Goal: Task Accomplishment & Management: Complete application form

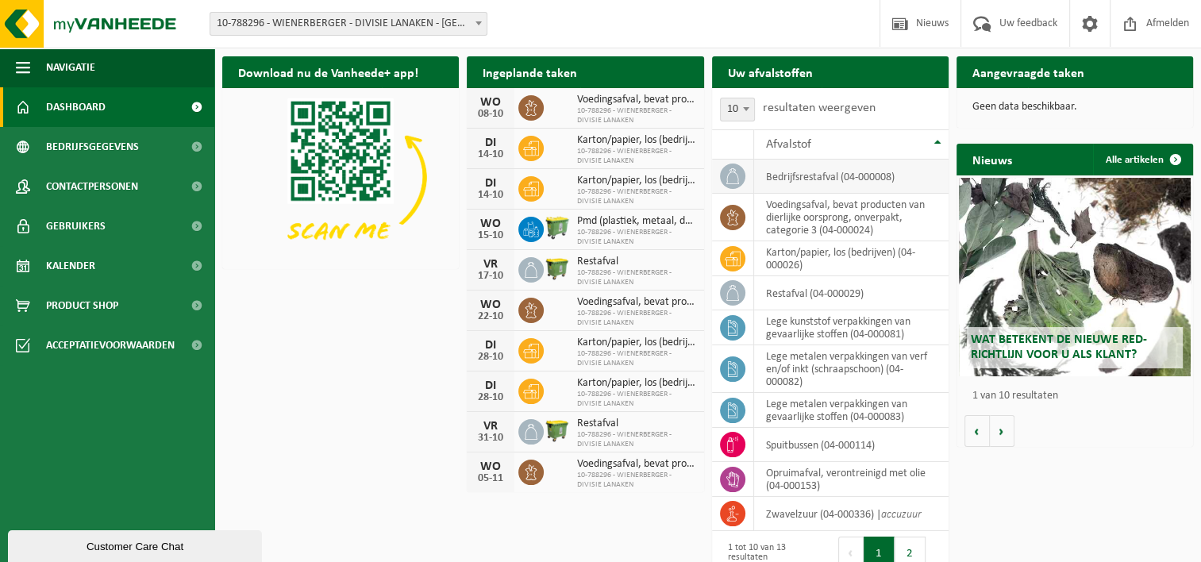
click at [815, 175] on td "bedrijfsrestafval (04-000008)" at bounding box center [851, 177] width 194 height 34
click at [737, 177] on icon at bounding box center [733, 176] width 16 height 16
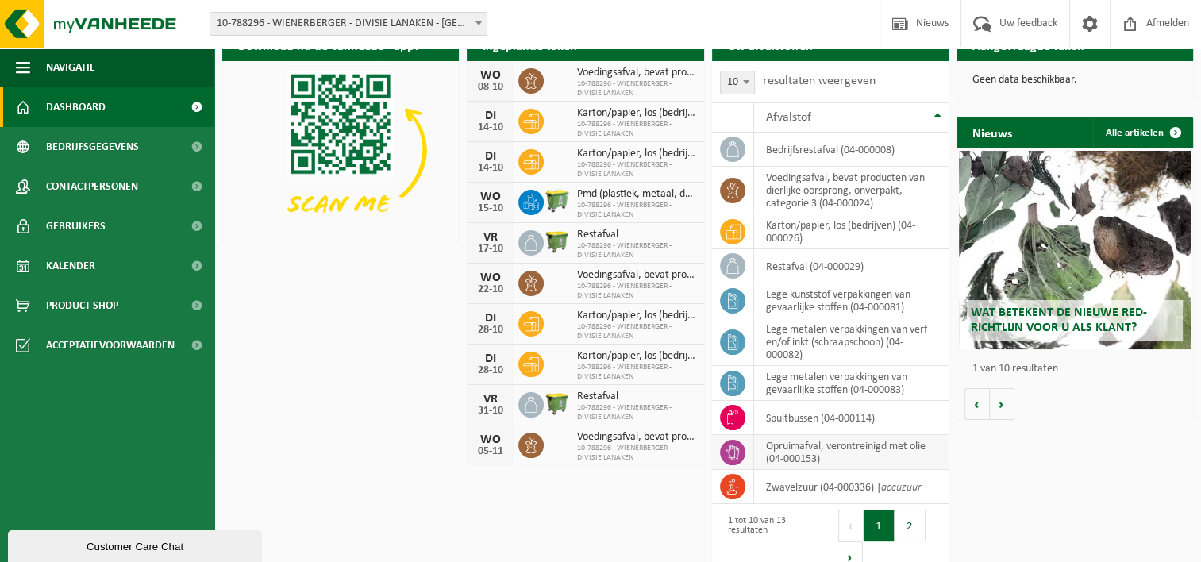
scroll to position [50, 0]
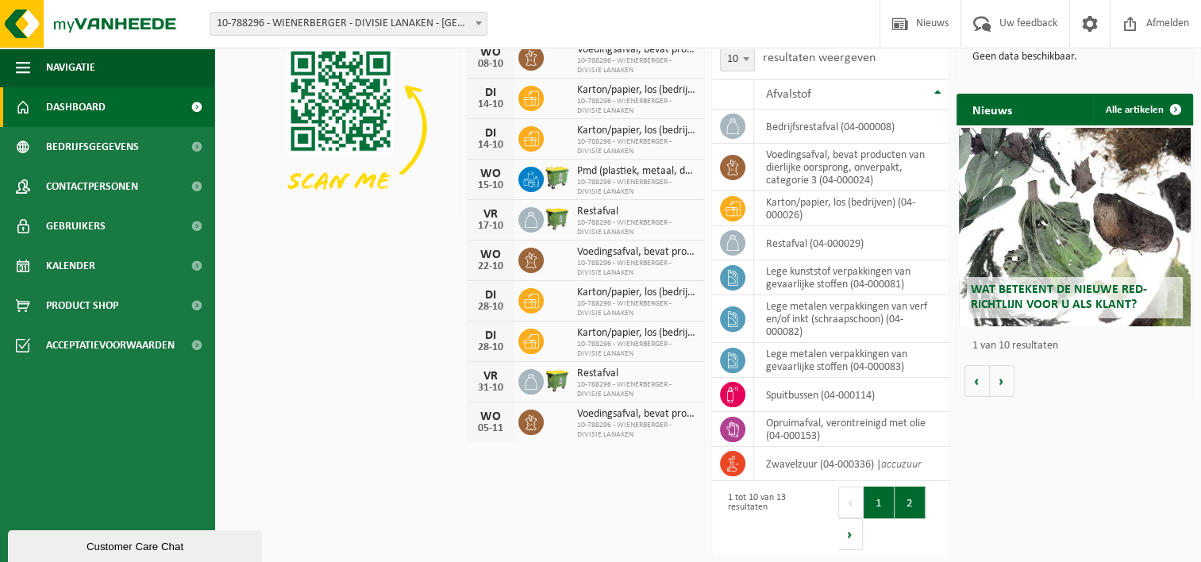
click at [916, 504] on button "2" at bounding box center [910, 503] width 31 height 32
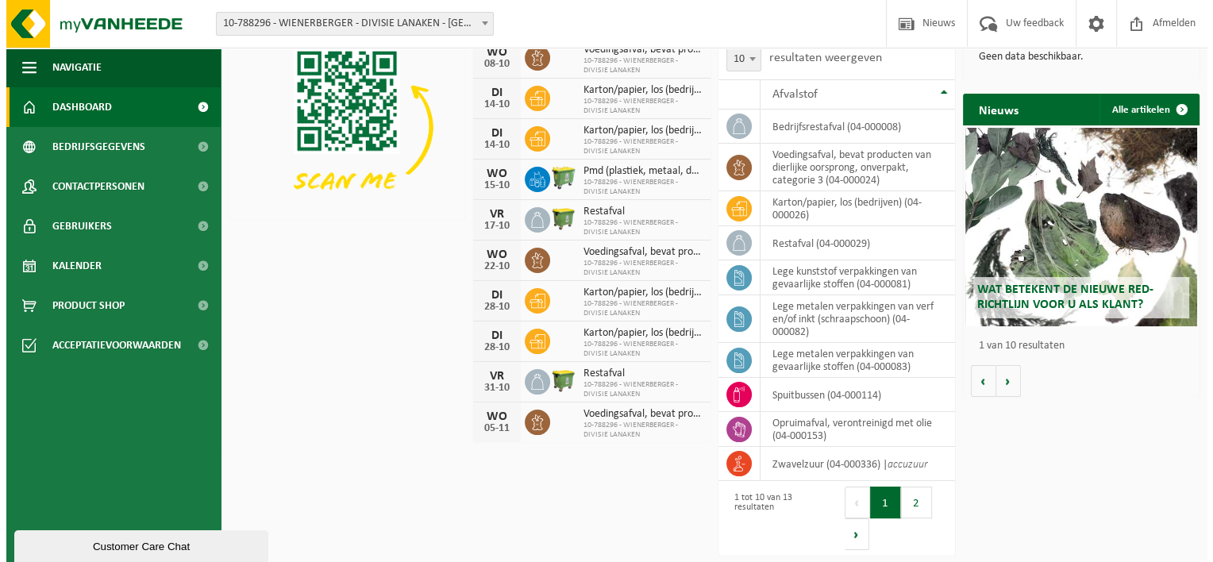
scroll to position [0, 0]
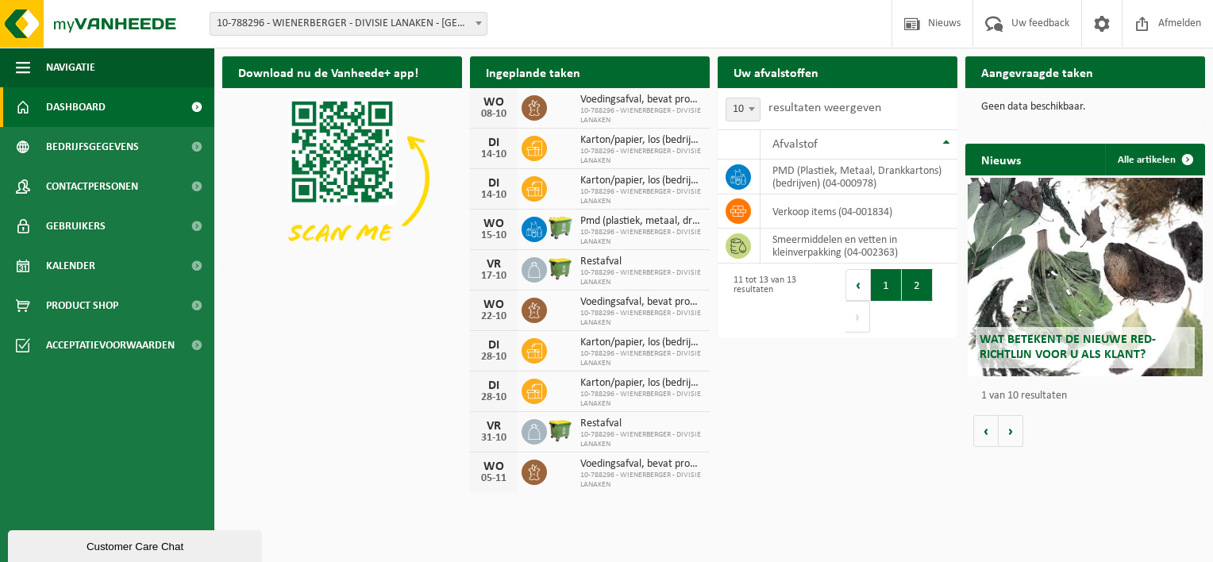
click at [879, 284] on button "1" at bounding box center [886, 285] width 31 height 32
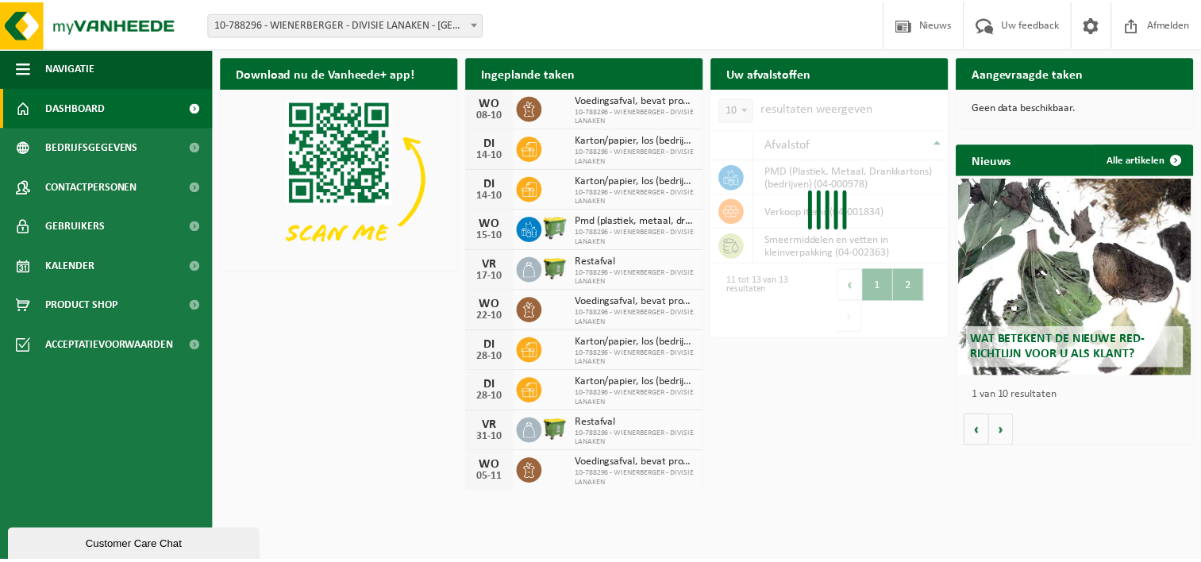
scroll to position [4, 0]
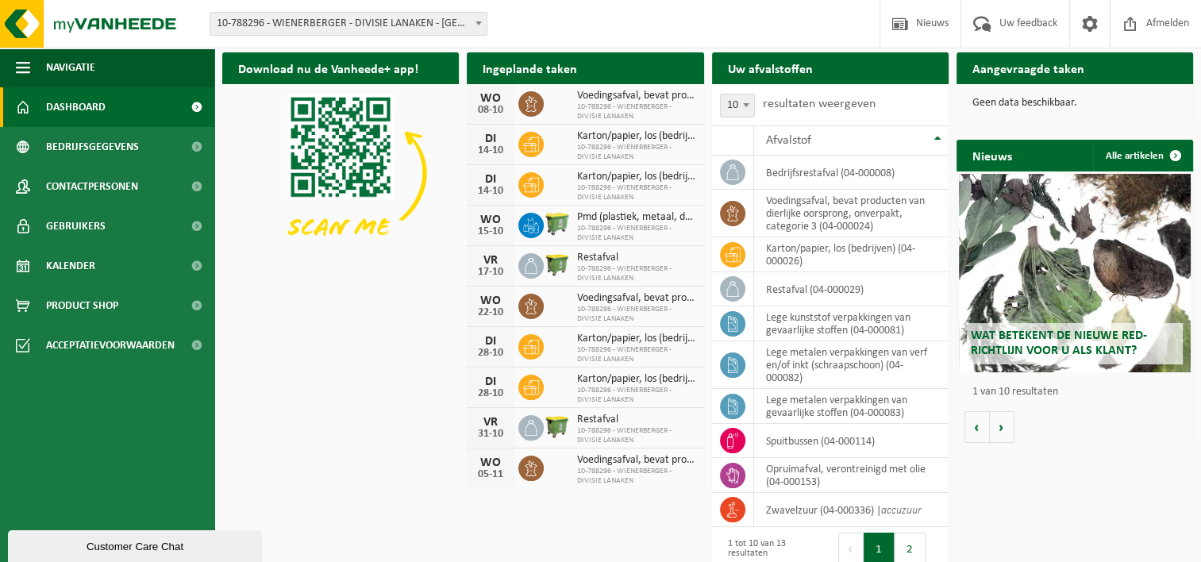
click at [1006, 70] on h2 "Aangevraagde taken" at bounding box center [1028, 67] width 144 height 31
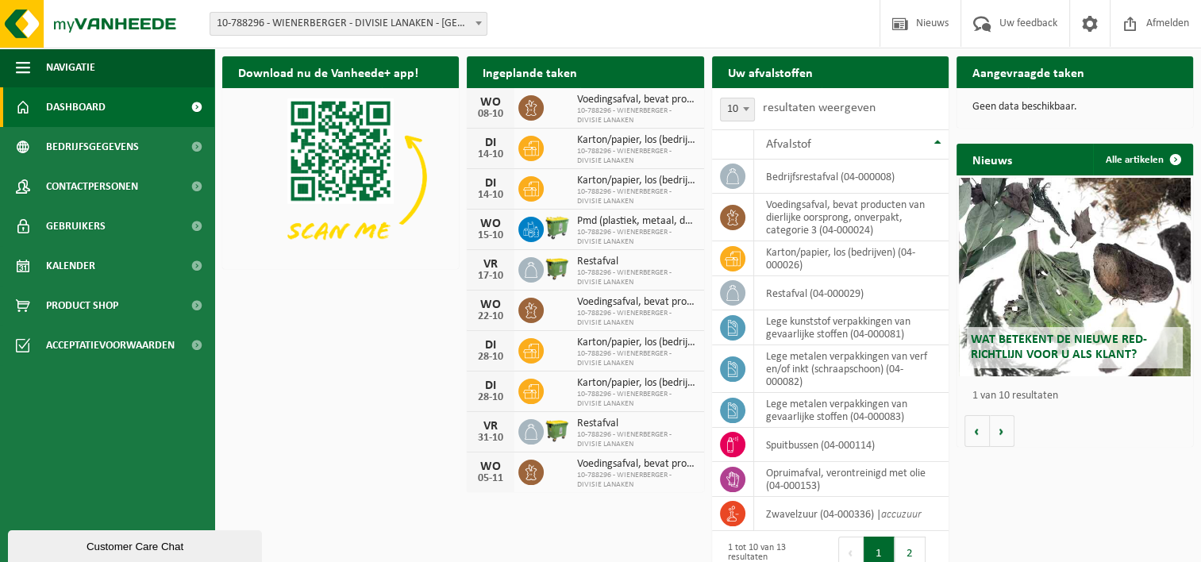
scroll to position [0, 0]
click at [87, 303] on span "Product Shop" at bounding box center [82, 306] width 72 height 40
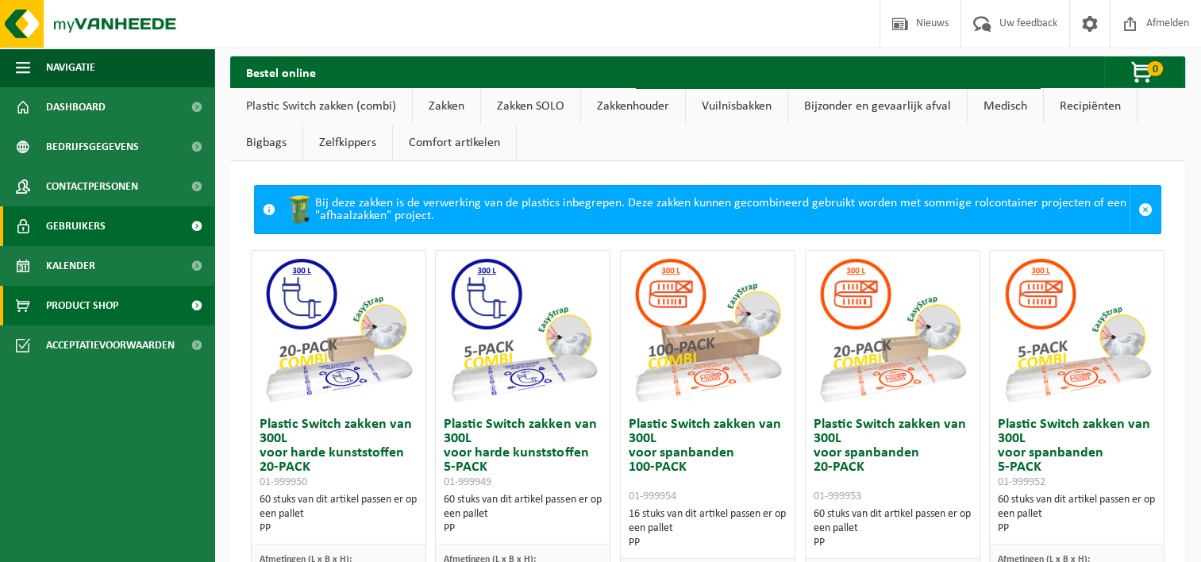
click at [78, 217] on span "Gebruikers" at bounding box center [76, 226] width 60 height 40
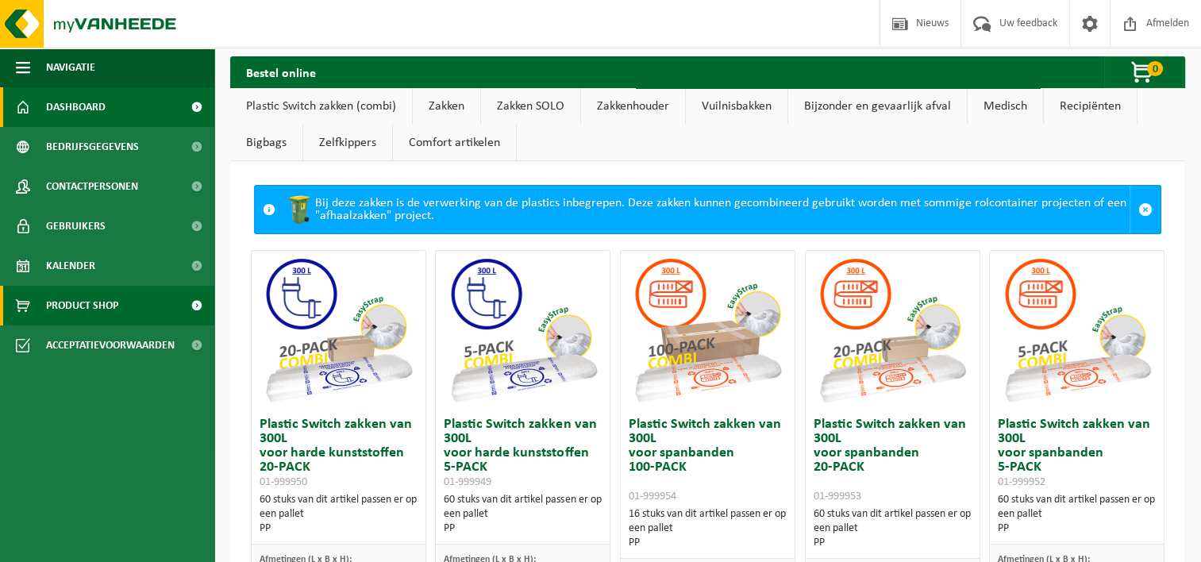
click at [94, 109] on span "Dashboard" at bounding box center [76, 107] width 60 height 40
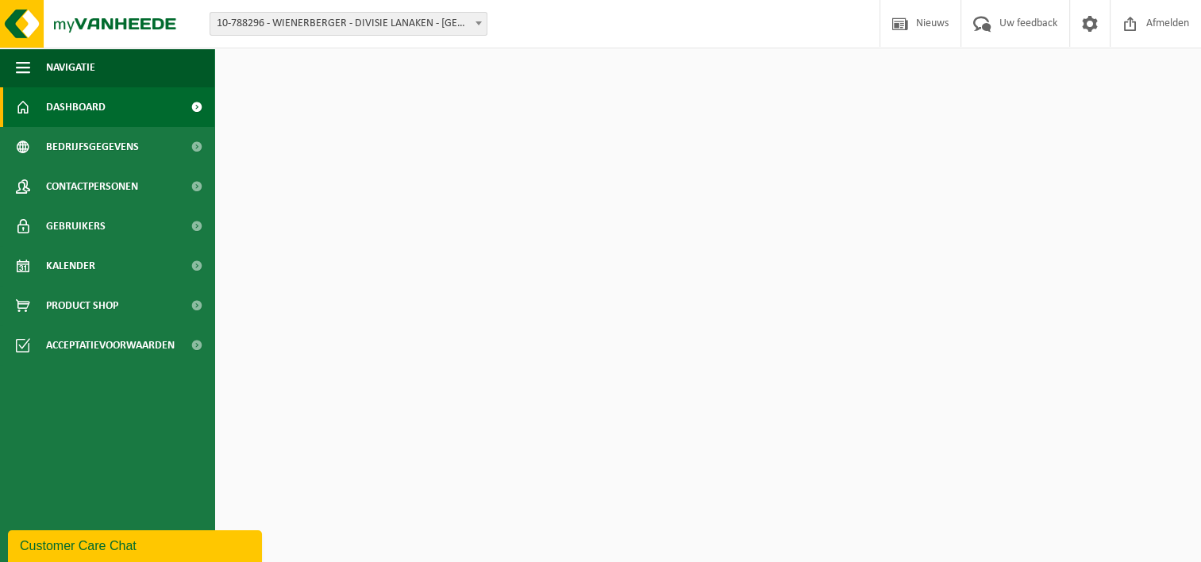
click at [68, 265] on span "Kalender" at bounding box center [70, 266] width 49 height 40
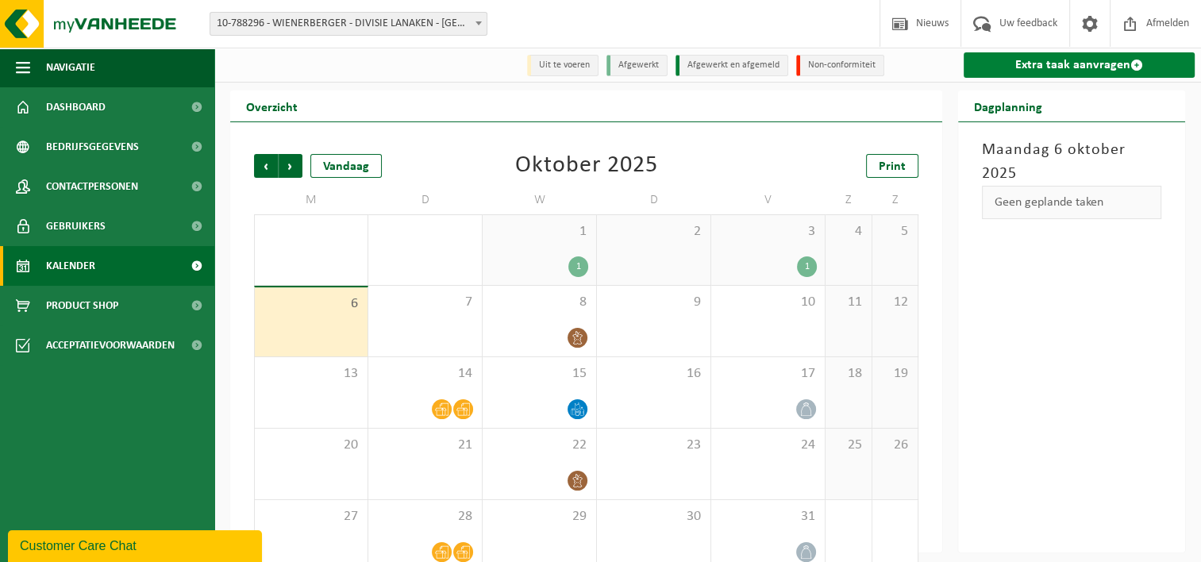
click at [1073, 64] on link "Extra taak aanvragen" at bounding box center [1079, 64] width 231 height 25
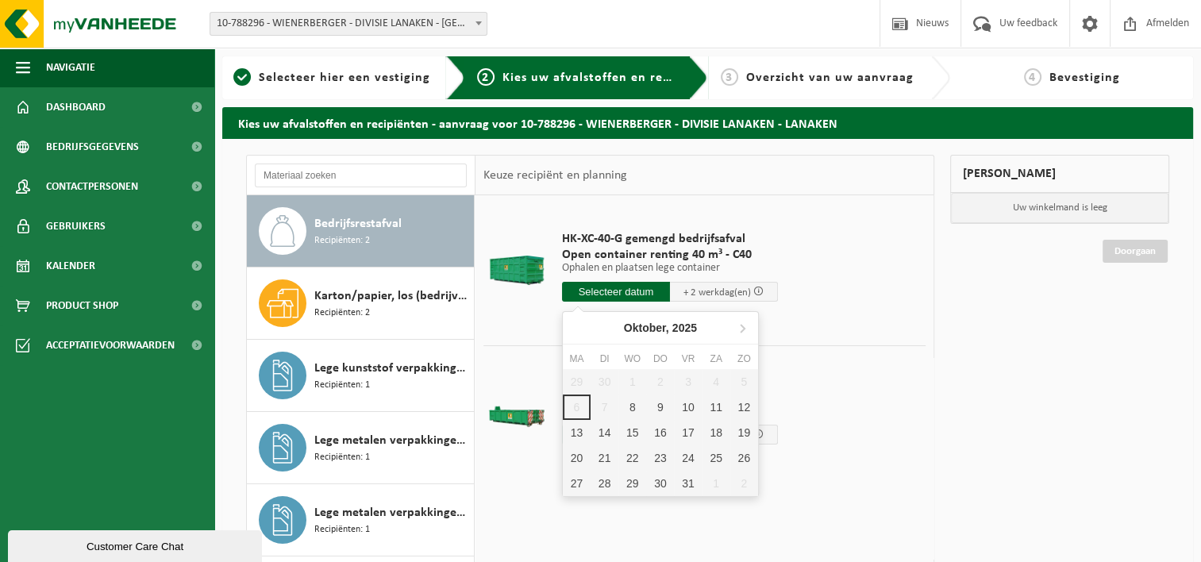
click at [625, 295] on input "text" at bounding box center [616, 292] width 108 height 20
click at [639, 410] on div "8" at bounding box center [632, 406] width 28 height 25
type input "Van 2025-10-08"
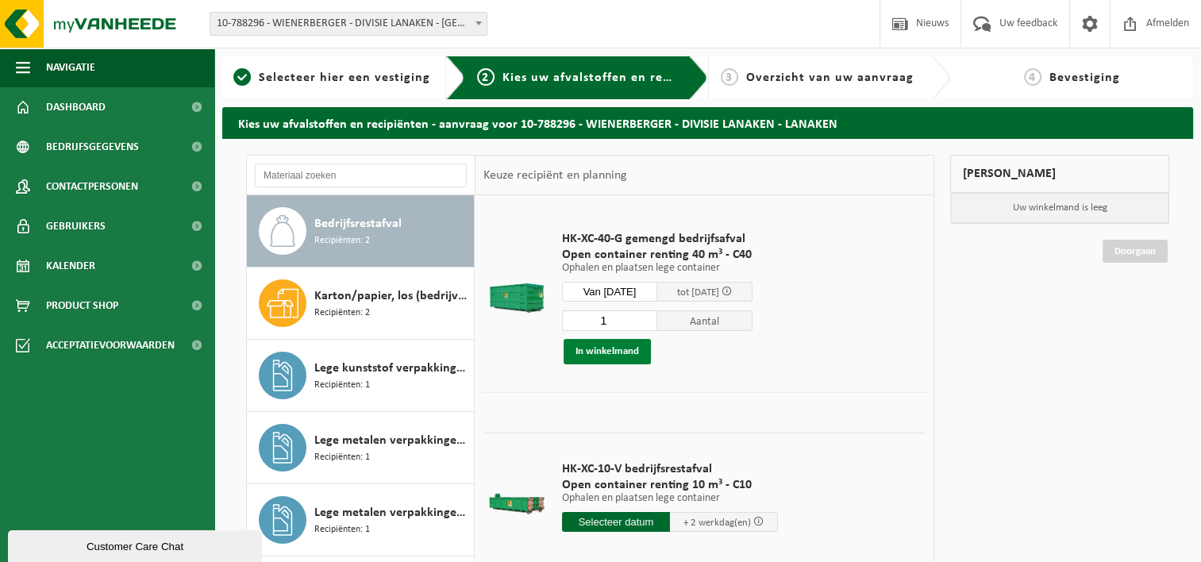
click at [621, 348] on button "In winkelmand" at bounding box center [607, 351] width 87 height 25
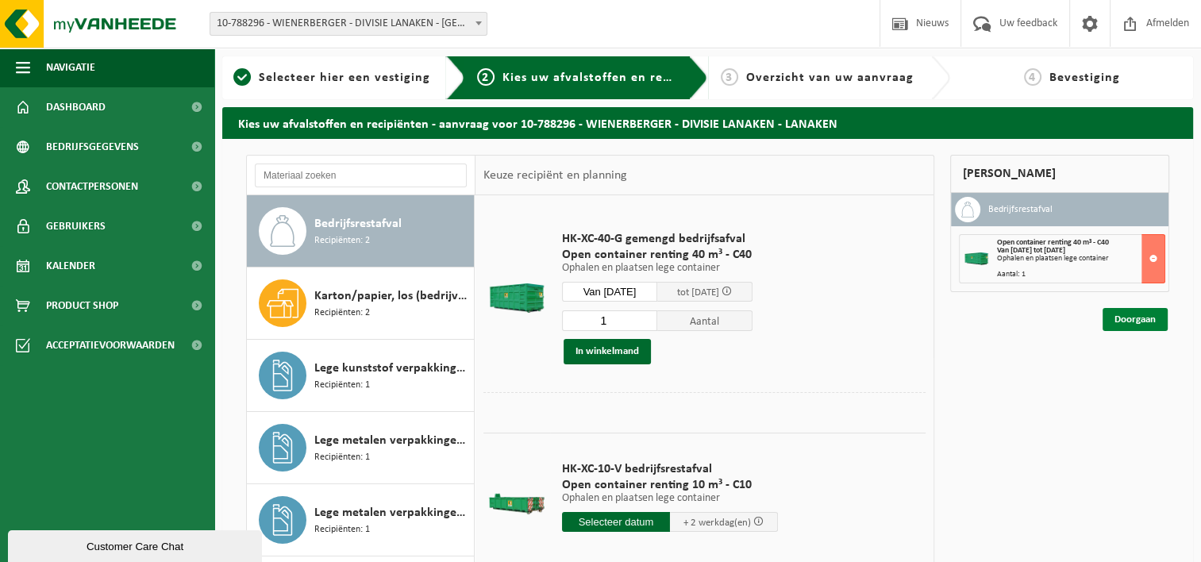
click at [1149, 316] on link "Doorgaan" at bounding box center [1135, 319] width 65 height 23
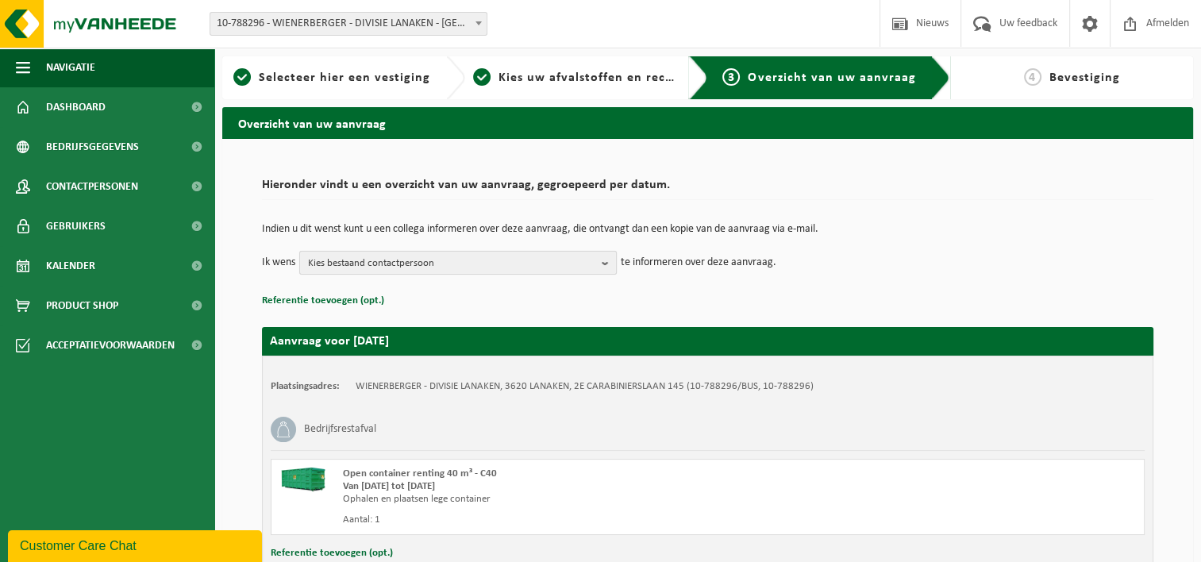
click at [452, 261] on span "Kies bestaand contactpersoon" at bounding box center [451, 264] width 287 height 24
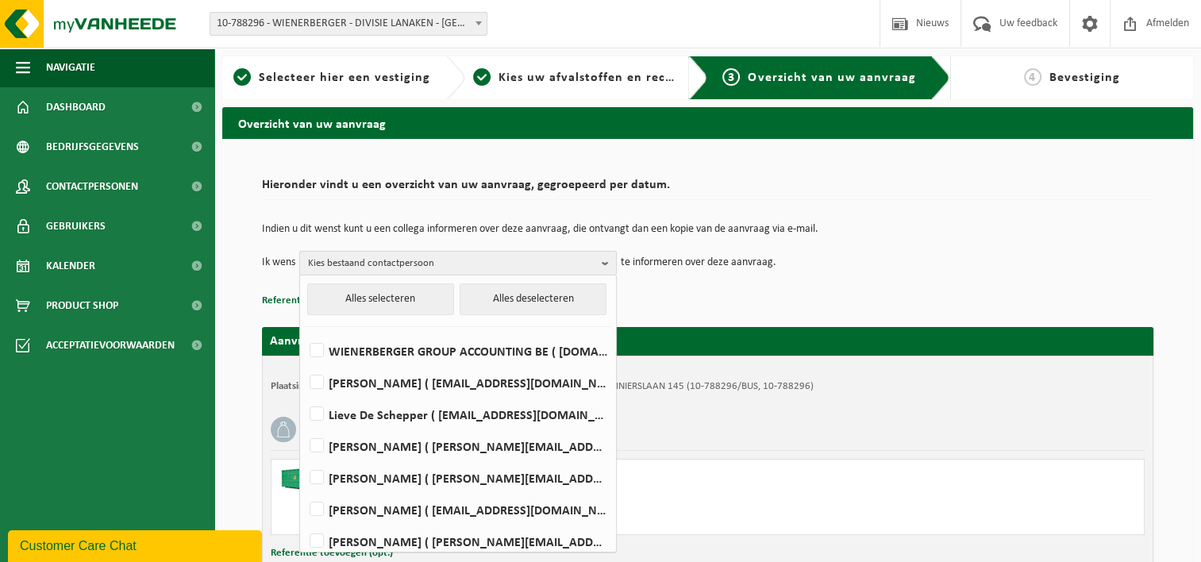
click at [396, 260] on span "Kies bestaand contactpersoon" at bounding box center [451, 264] width 287 height 24
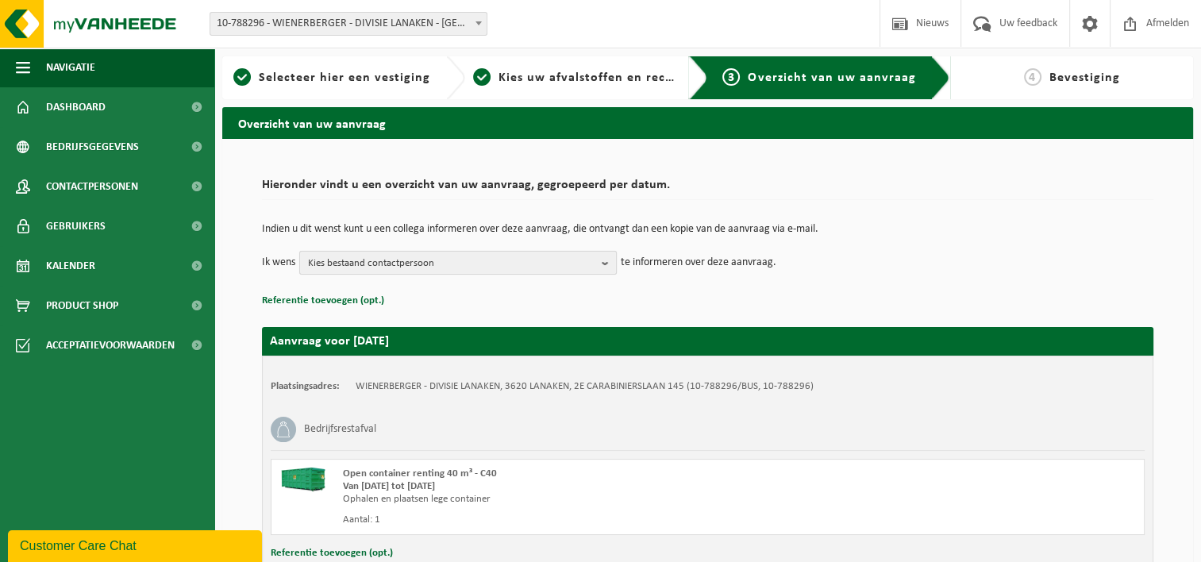
click at [397, 256] on span "Kies bestaand contactpersoon" at bounding box center [451, 264] width 287 height 24
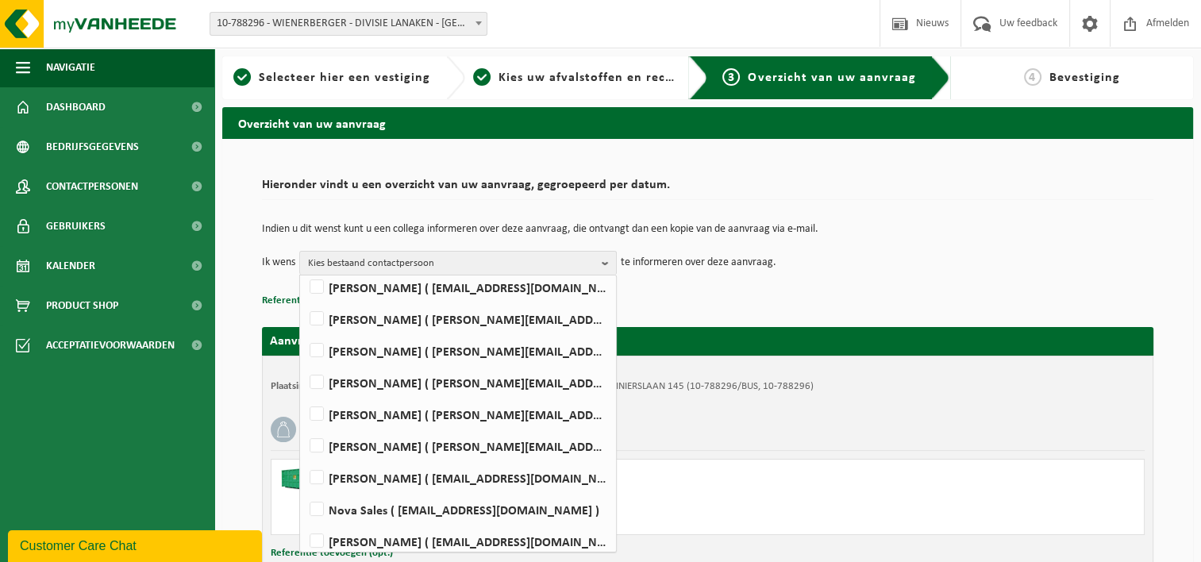
scroll to position [229, 0]
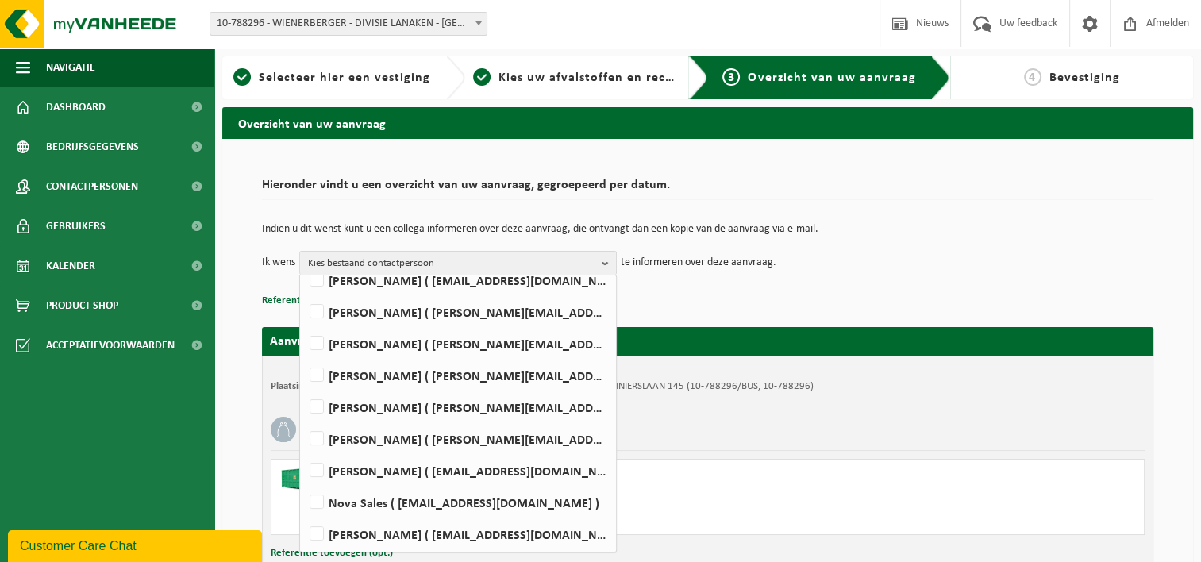
click at [682, 271] on p "te informeren over deze aanvraag." at bounding box center [699, 263] width 156 height 24
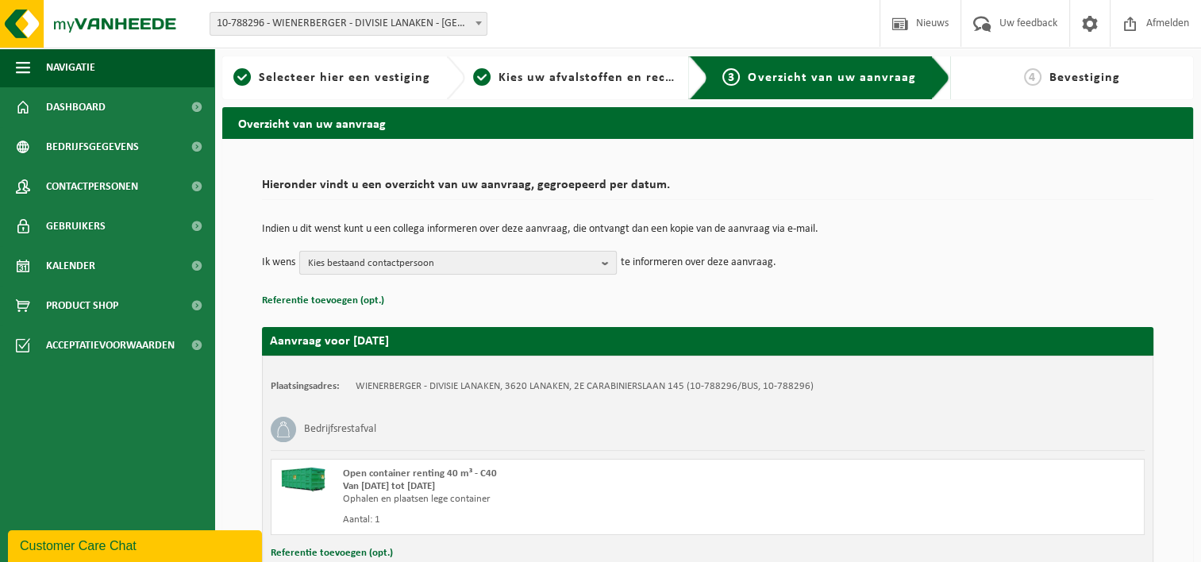
click at [400, 260] on span "Kies bestaand contactpersoon" at bounding box center [451, 264] width 287 height 24
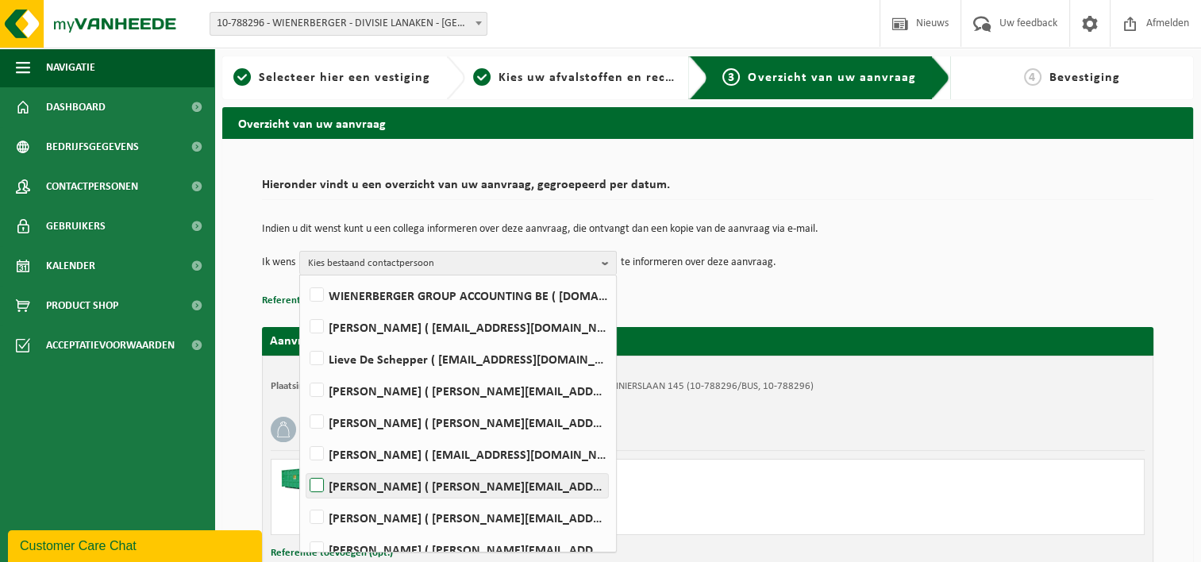
scroll to position [0, 0]
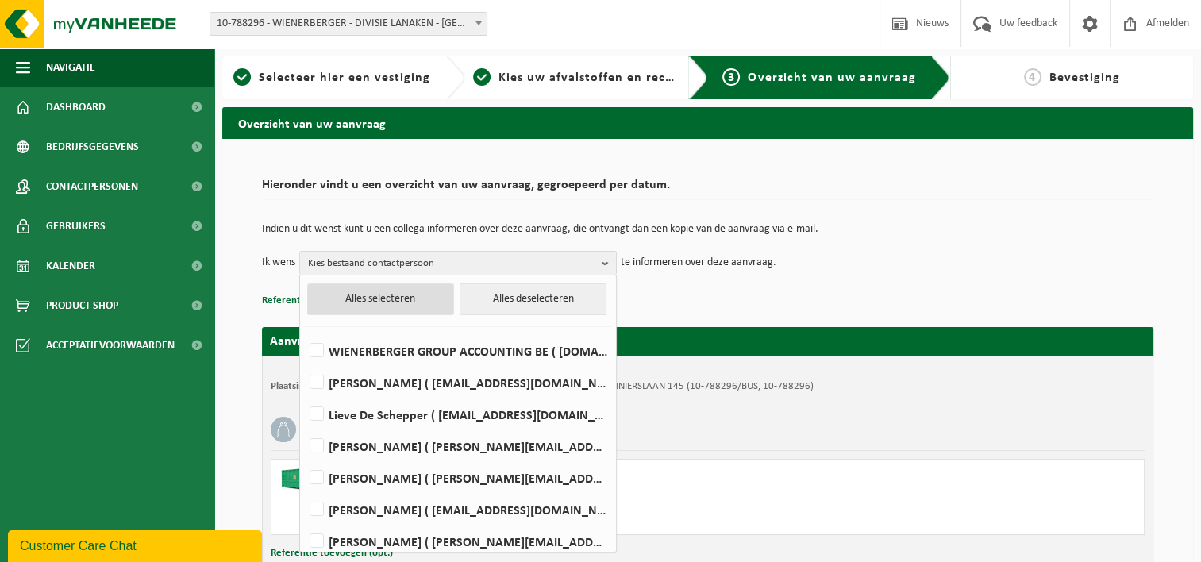
click at [420, 298] on button "Alles selecteren" at bounding box center [380, 299] width 147 height 32
checkbox input "true"
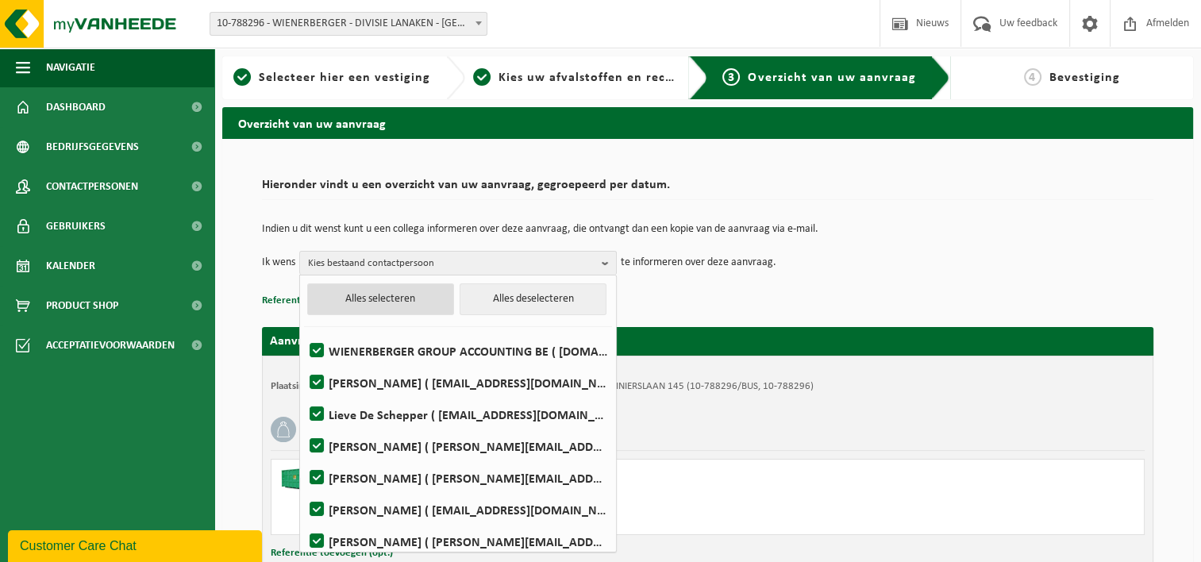
checkbox input "true"
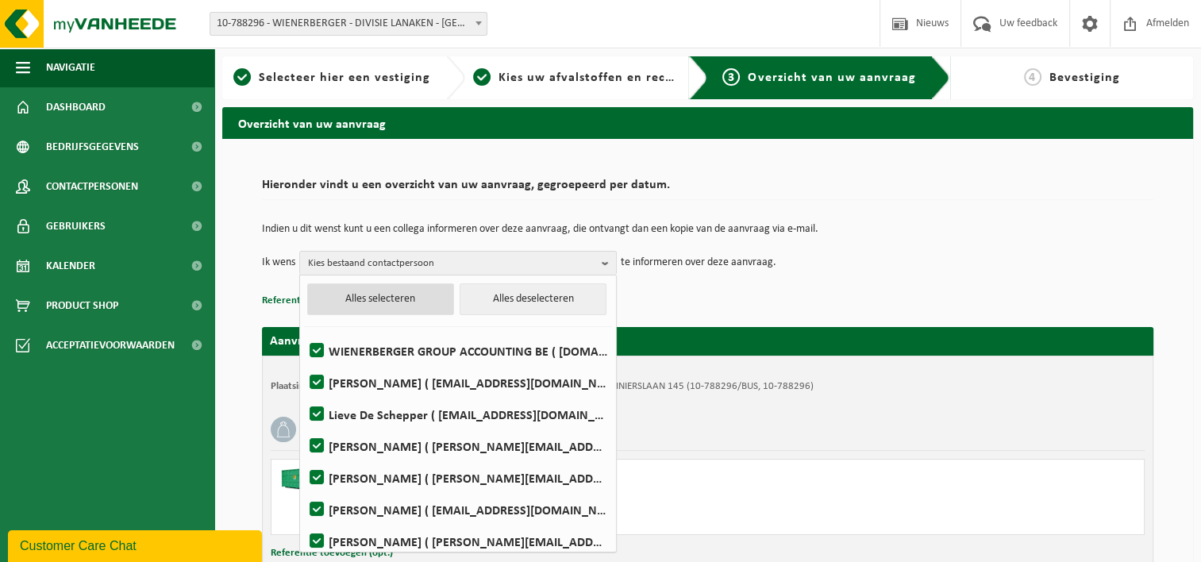
checkbox input "true"
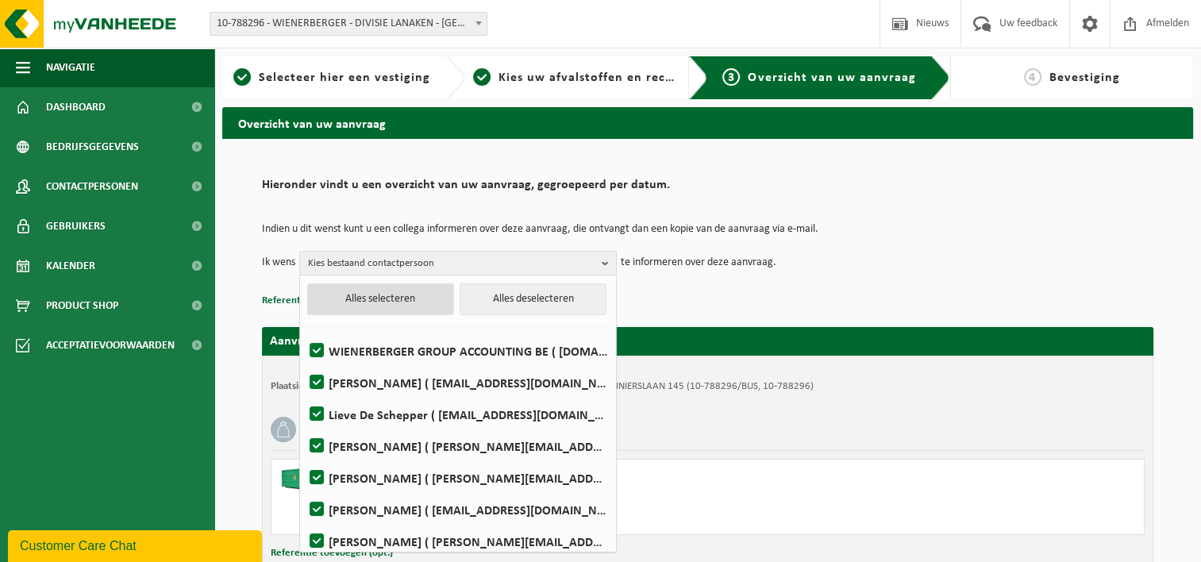
click at [420, 298] on button "Alles selecteren" at bounding box center [380, 299] width 147 height 32
click at [385, 298] on button "Alles selecteren" at bounding box center [380, 299] width 147 height 32
click at [568, 298] on button "Alles deselecteren" at bounding box center [533, 299] width 147 height 32
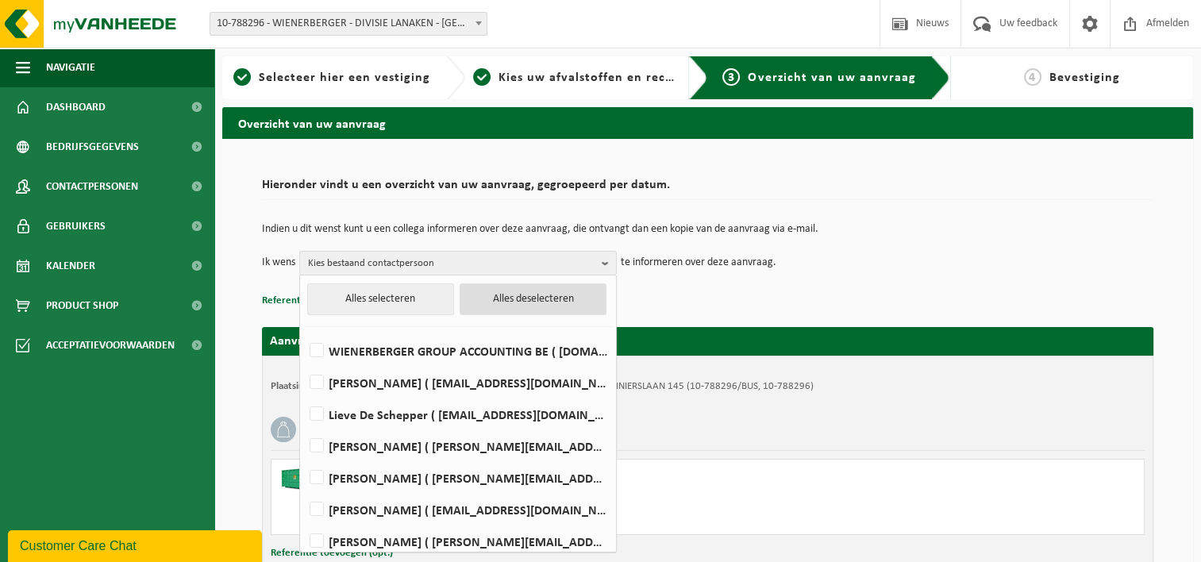
checkbox input "false"
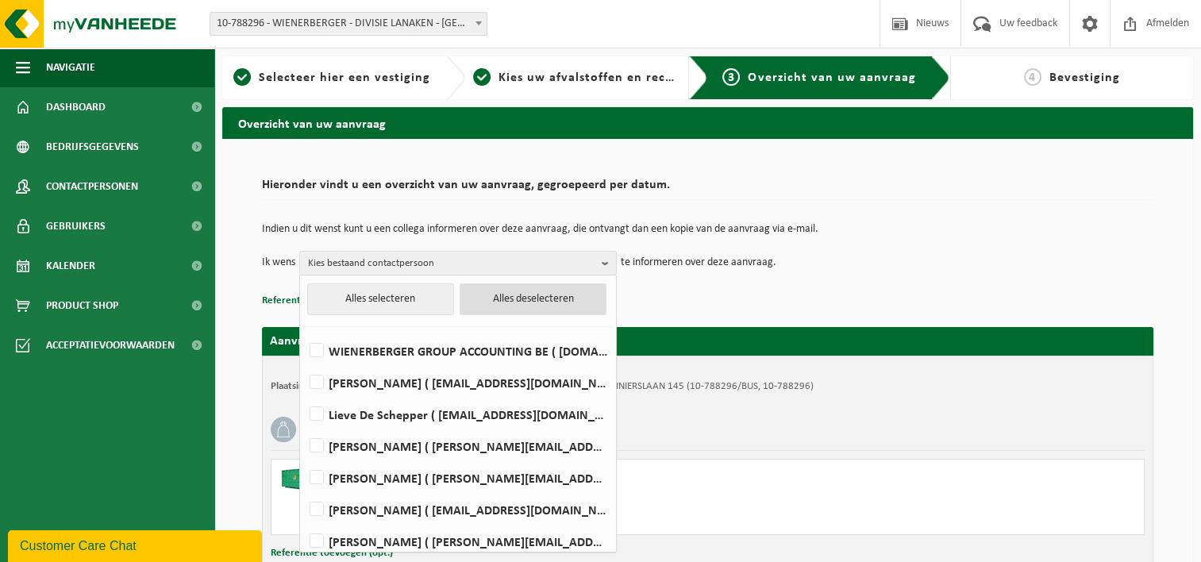
checkbox input "false"
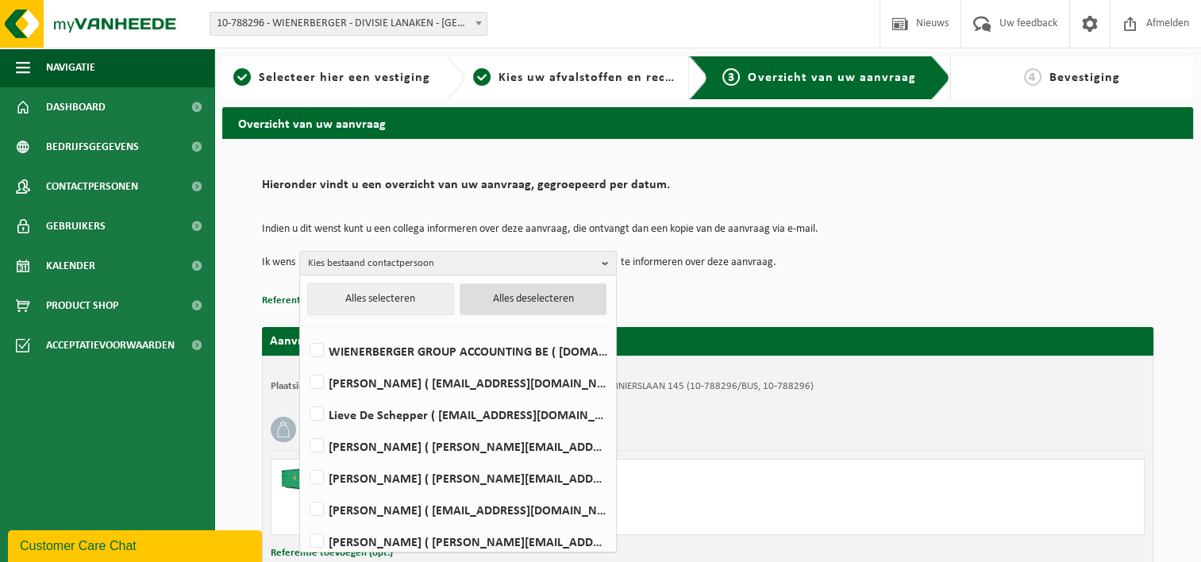
checkbox input "false"
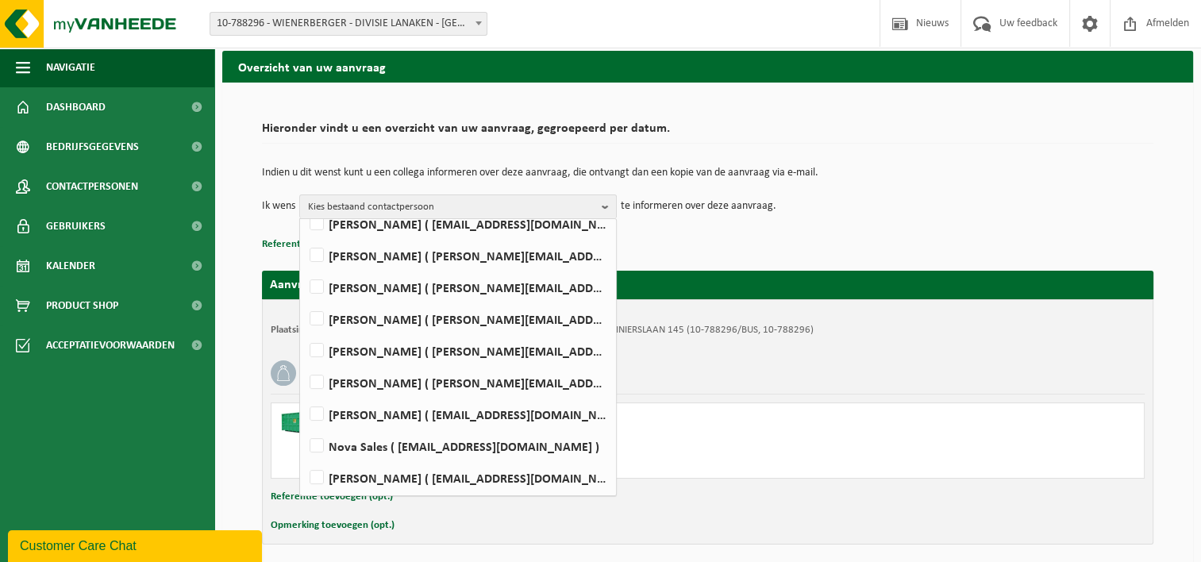
scroll to position [117, 0]
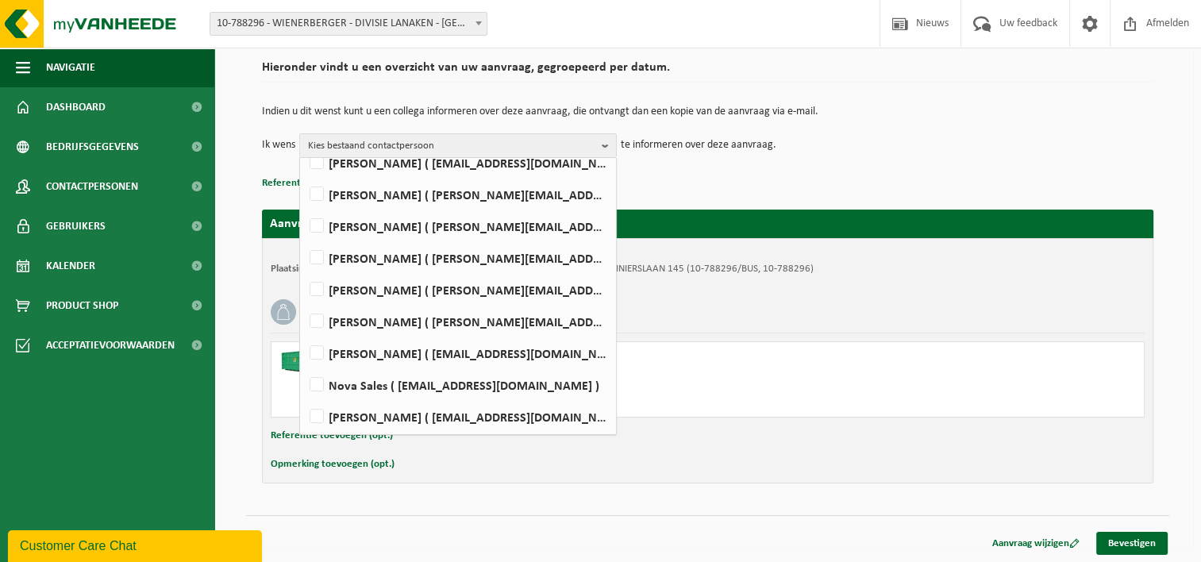
click at [766, 179] on p "Referentie toevoegen (opt.)" at bounding box center [707, 183] width 891 height 21
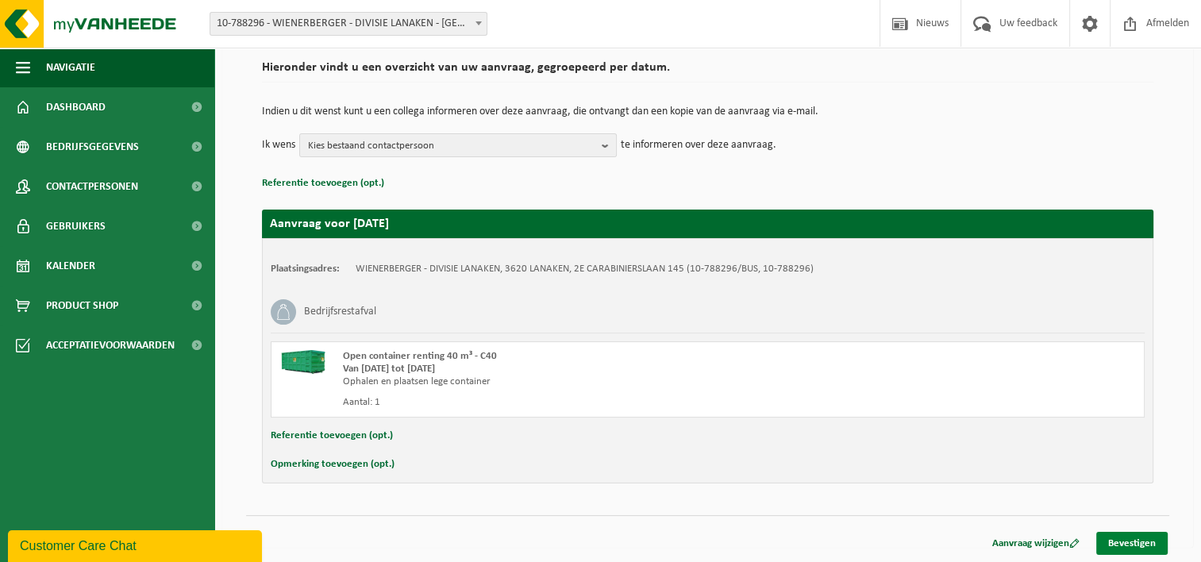
click at [1147, 540] on link "Bevestigen" at bounding box center [1131, 543] width 71 height 23
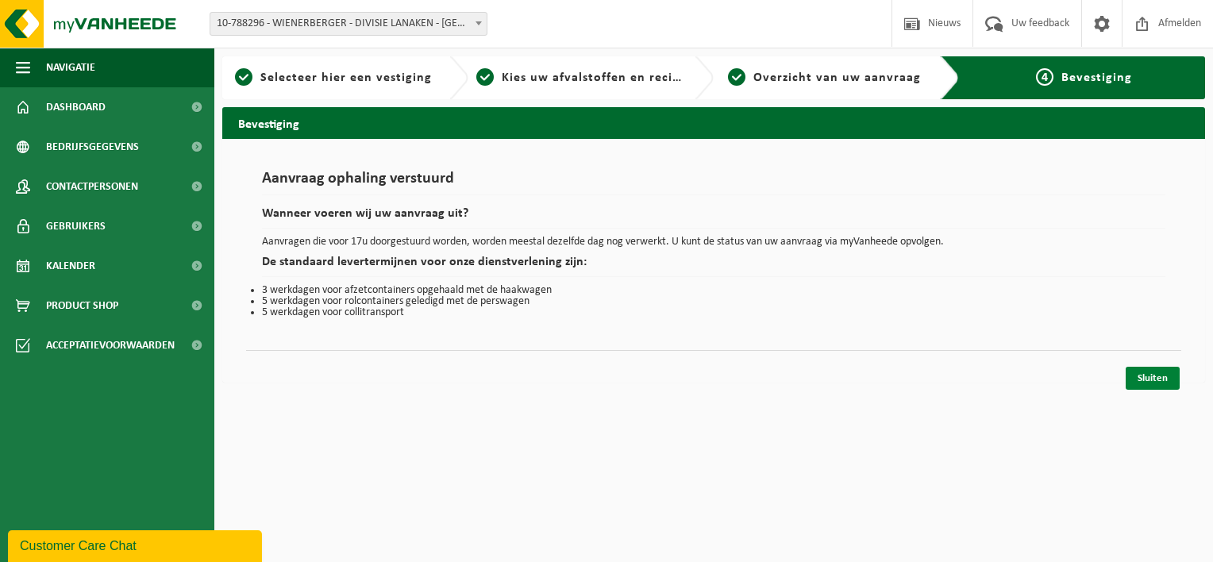
click at [1150, 382] on link "Sluiten" at bounding box center [1153, 378] width 54 height 23
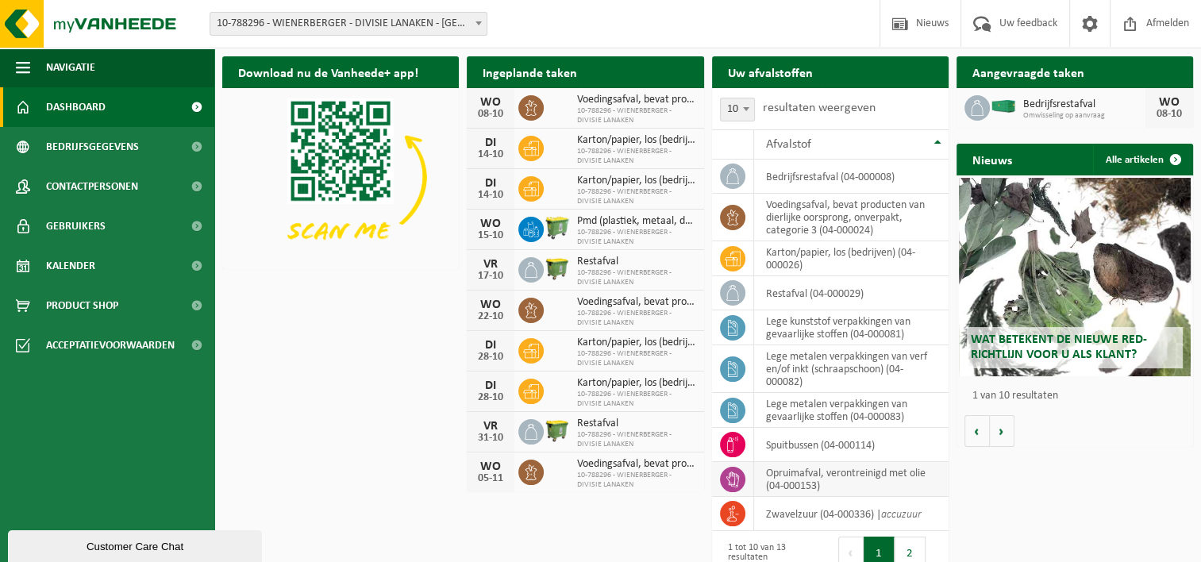
click at [864, 475] on td "opruimafval, verontreinigd met olie (04-000153)" at bounding box center [851, 479] width 194 height 35
click at [832, 475] on td "opruimafval, verontreinigd met olie (04-000153)" at bounding box center [851, 479] width 194 height 35
click at [899, 543] on button "2" at bounding box center [910, 553] width 31 height 32
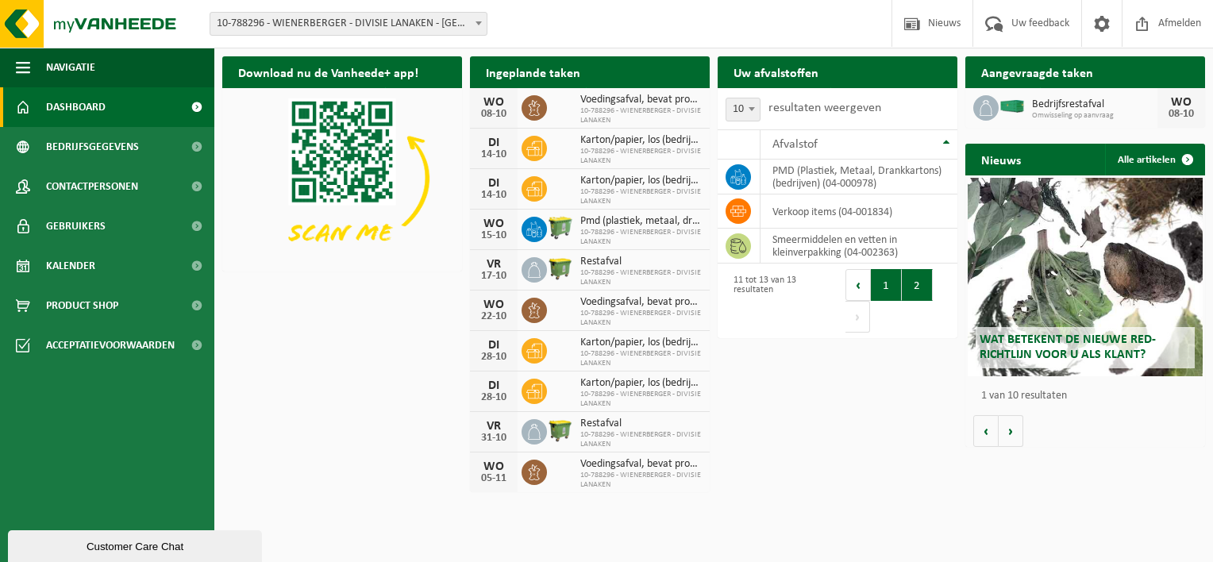
click at [879, 283] on button "1" at bounding box center [886, 285] width 31 height 32
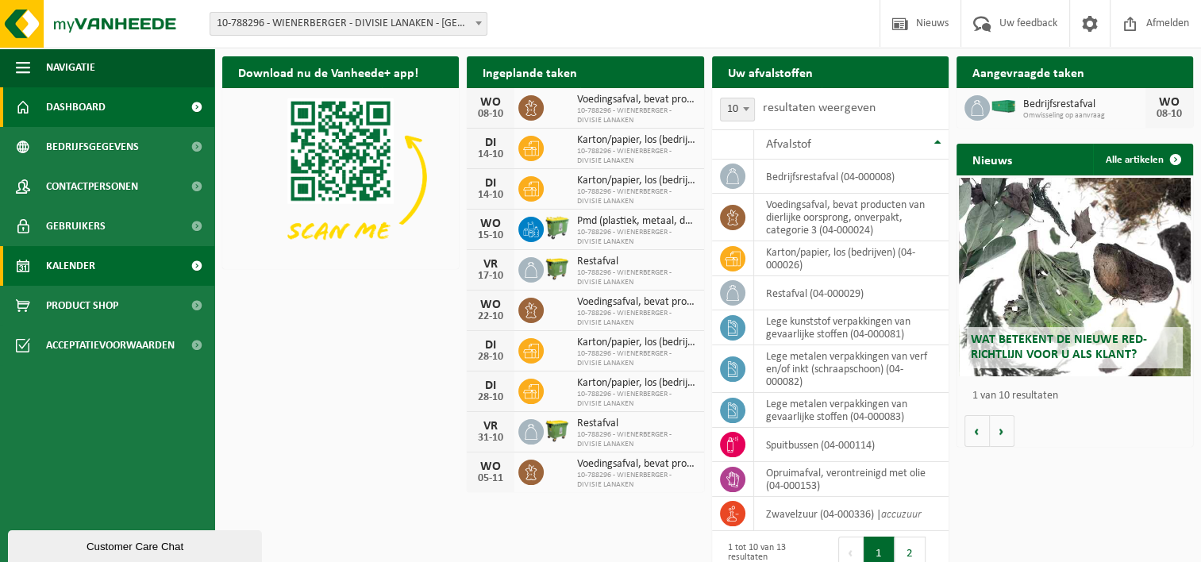
click at [120, 261] on link "Kalender" at bounding box center [107, 266] width 214 height 40
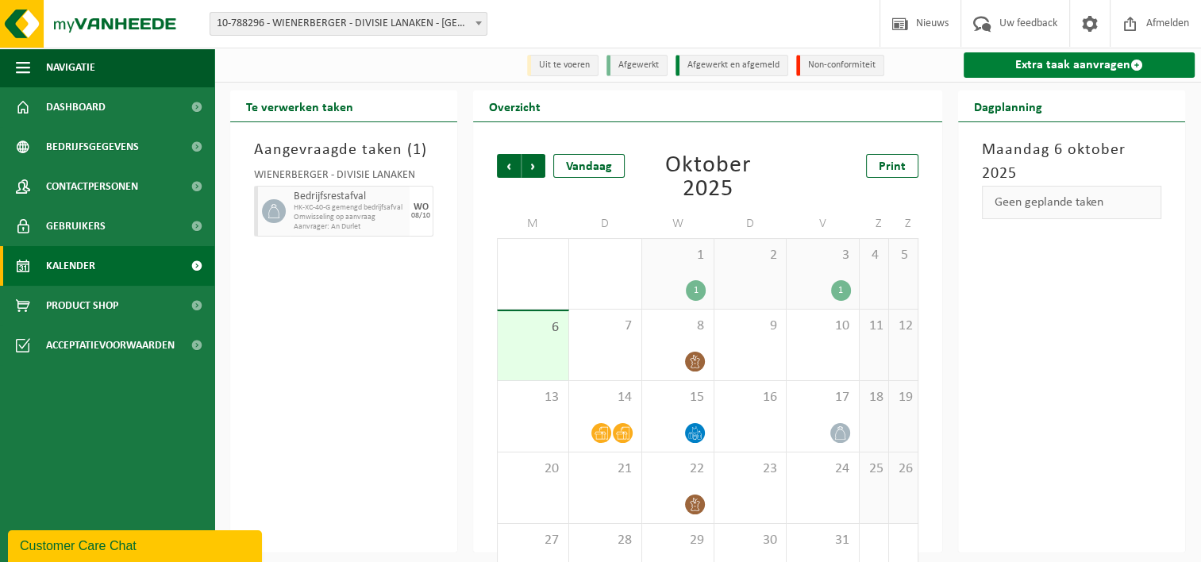
click at [1041, 67] on link "Extra taak aanvragen" at bounding box center [1079, 64] width 231 height 25
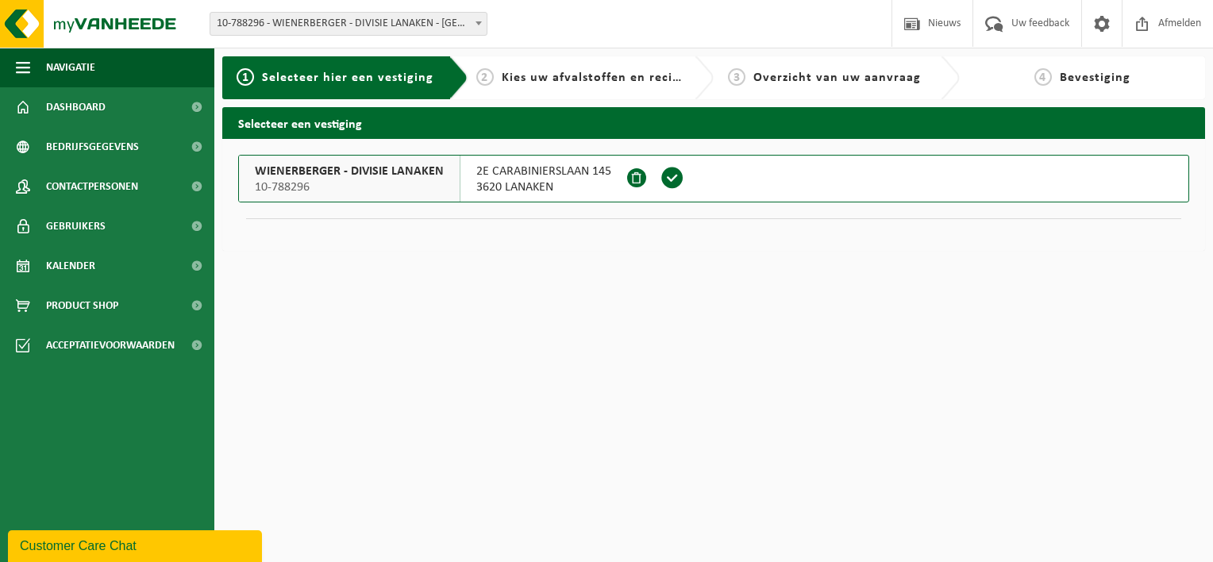
click at [669, 175] on span at bounding box center [672, 178] width 24 height 24
